Goal: Task Accomplishment & Management: Manage account settings

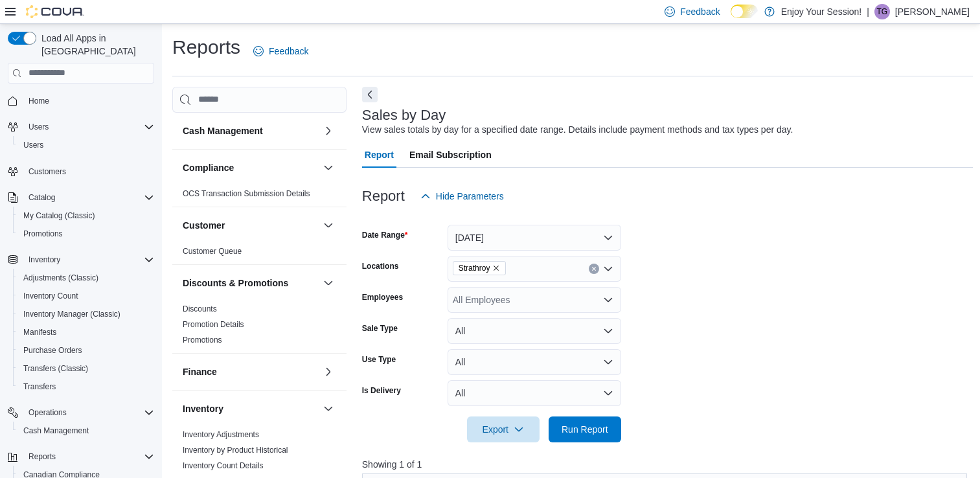
scroll to position [226, 0]
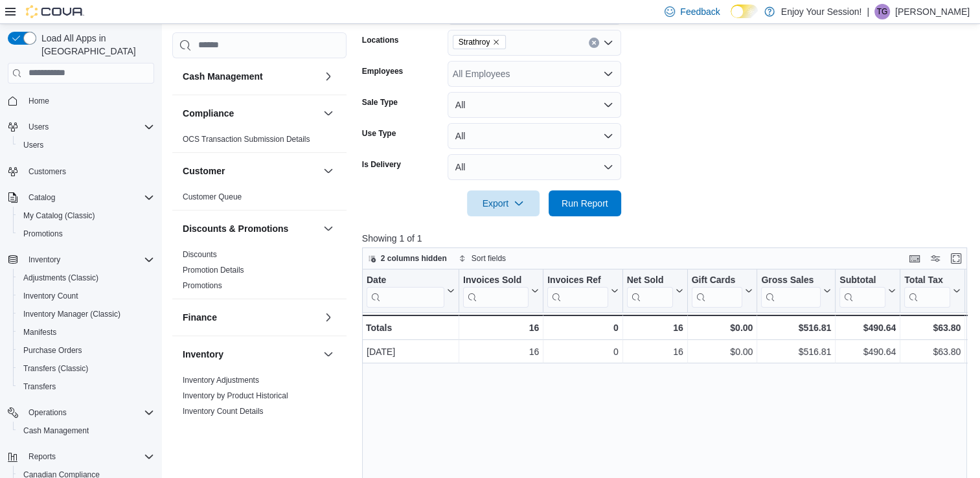
click at [949, 10] on p "[PERSON_NAME]" at bounding box center [932, 12] width 74 height 16
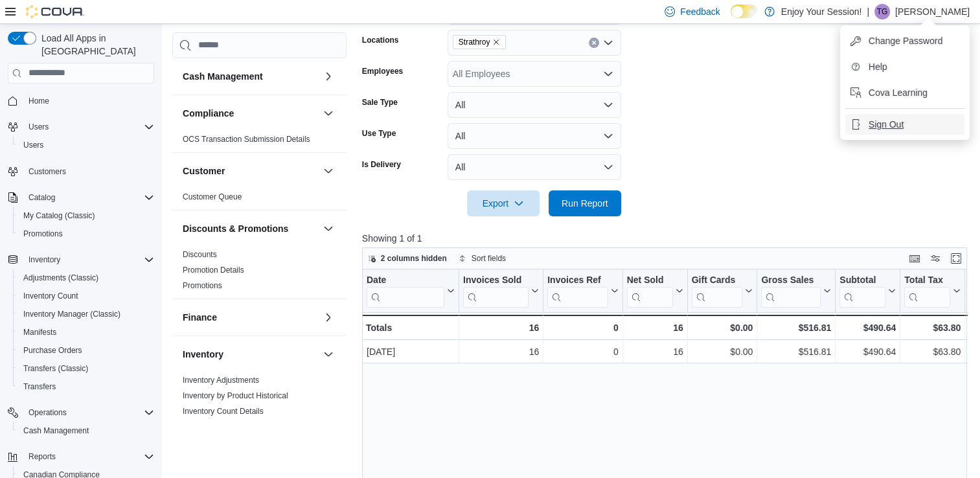
click at [909, 120] on button "Sign Out" at bounding box center [904, 124] width 119 height 21
